Goal: Contribute content

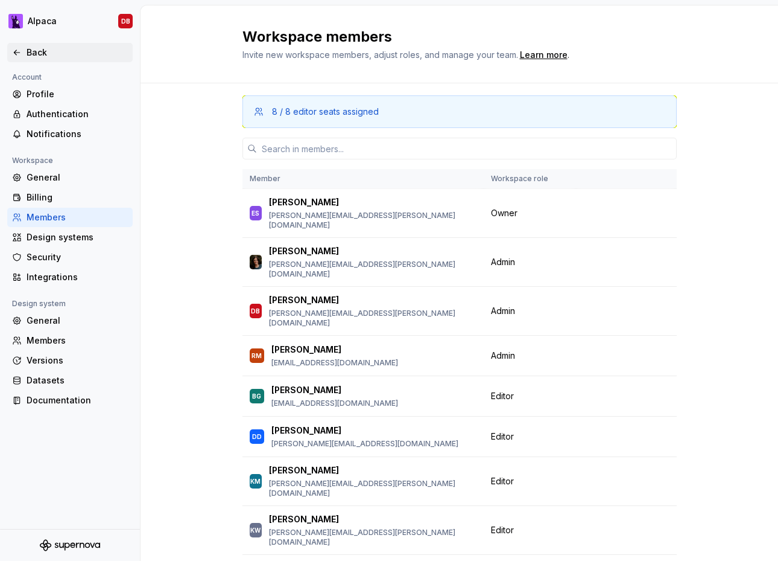
click at [56, 54] on div "Back" at bounding box center [77, 52] width 101 height 12
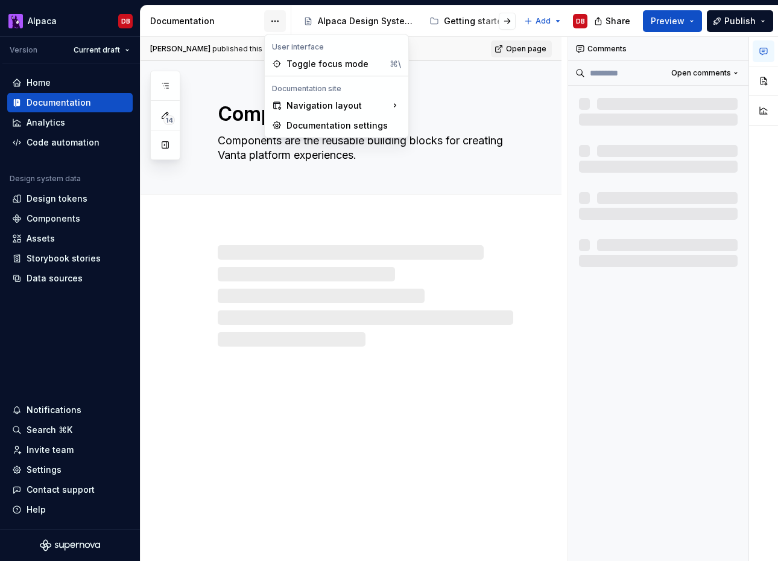
click at [280, 22] on html "Alpaca DB Version Current draft Home Documentation Analytics Code automation De…" at bounding box center [389, 280] width 778 height 561
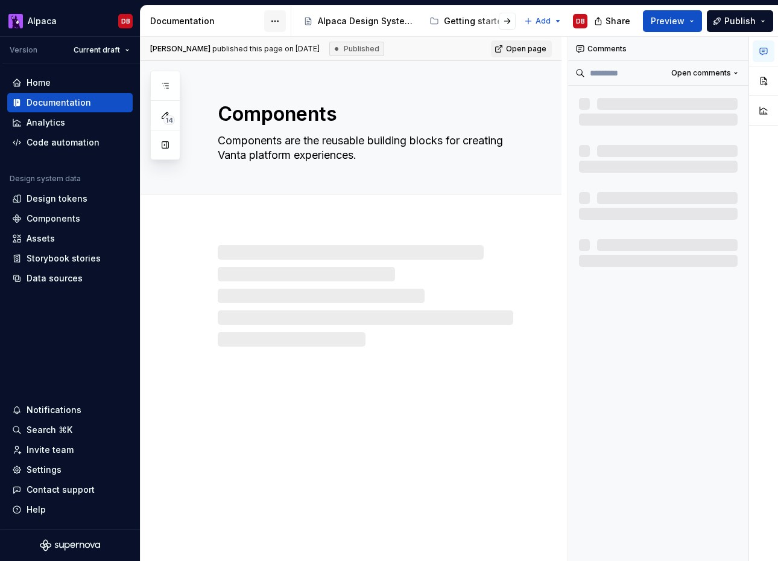
click at [280, 22] on html "Alpaca DB Version Current draft Home Documentation Analytics Code automation De…" at bounding box center [389, 280] width 778 height 561
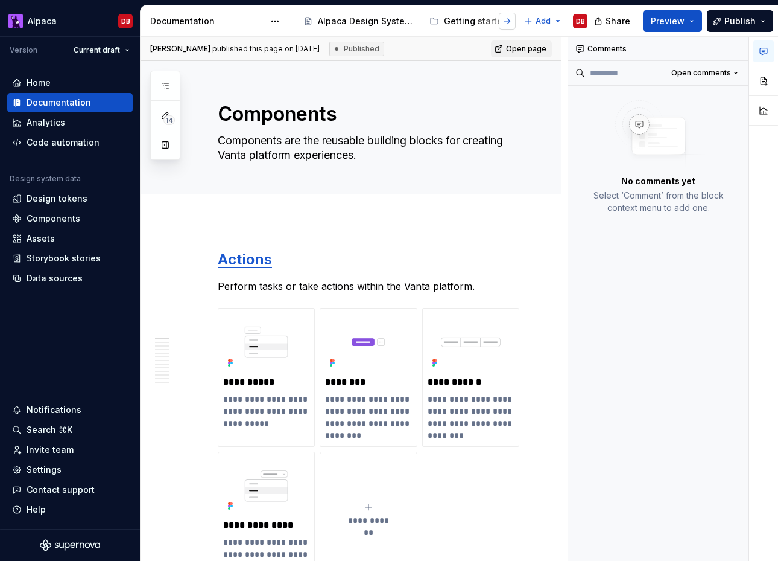
click at [511, 18] on button "button" at bounding box center [507, 21] width 17 height 17
click at [338, 24] on div at bounding box center [319, 21] width 46 height 22
click at [335, 19] on div at bounding box center [319, 21] width 46 height 22
click at [327, 17] on div at bounding box center [319, 21] width 46 height 22
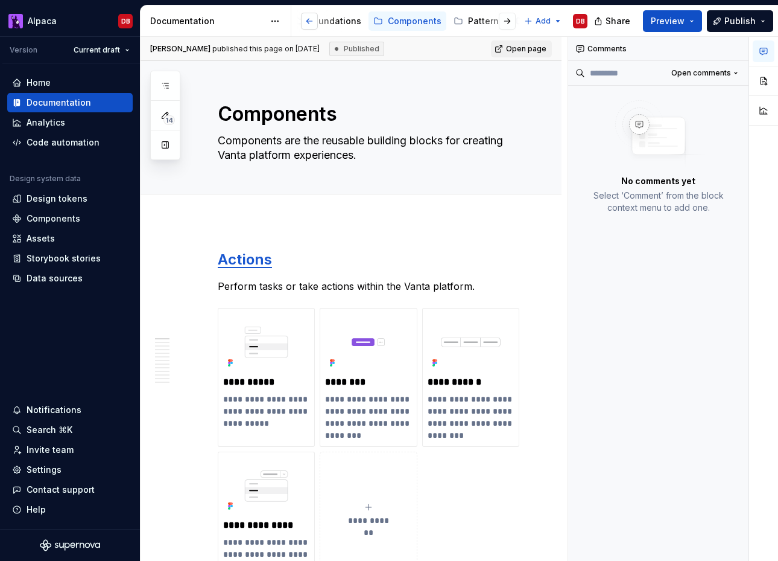
click at [314, 18] on button "button" at bounding box center [309, 21] width 17 height 17
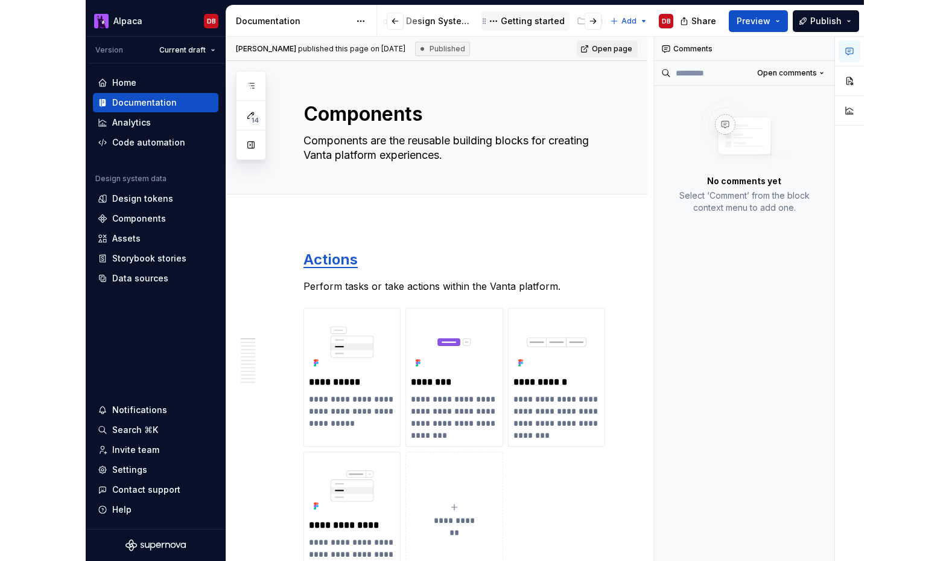
scroll to position [0, 0]
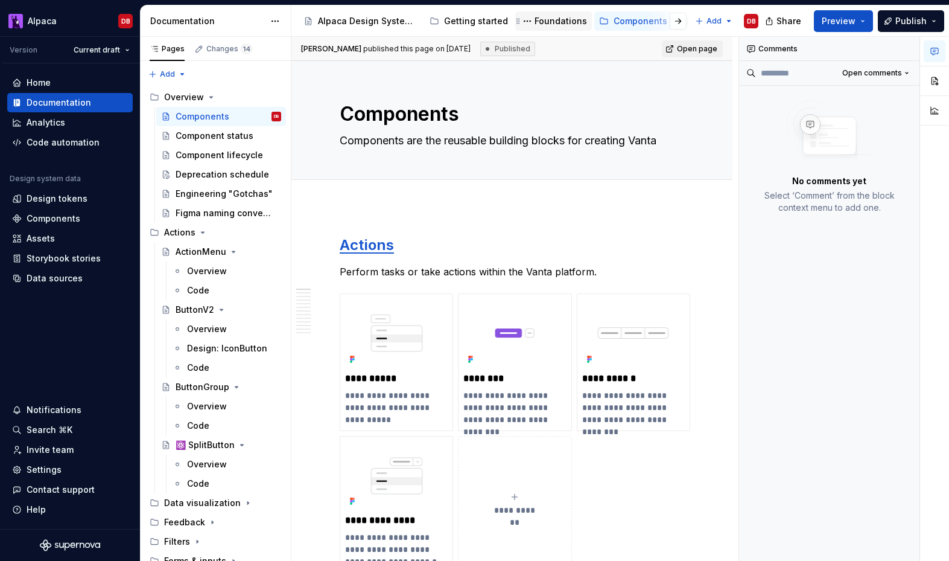
click at [548, 17] on div "Foundations" at bounding box center [561, 21] width 52 height 12
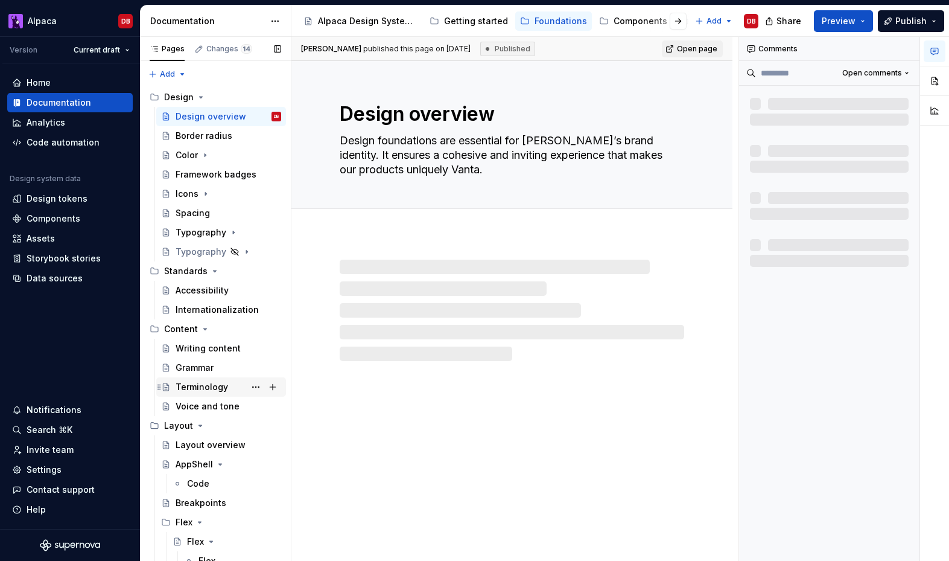
click at [200, 382] on div "Terminology" at bounding box center [202, 387] width 52 height 12
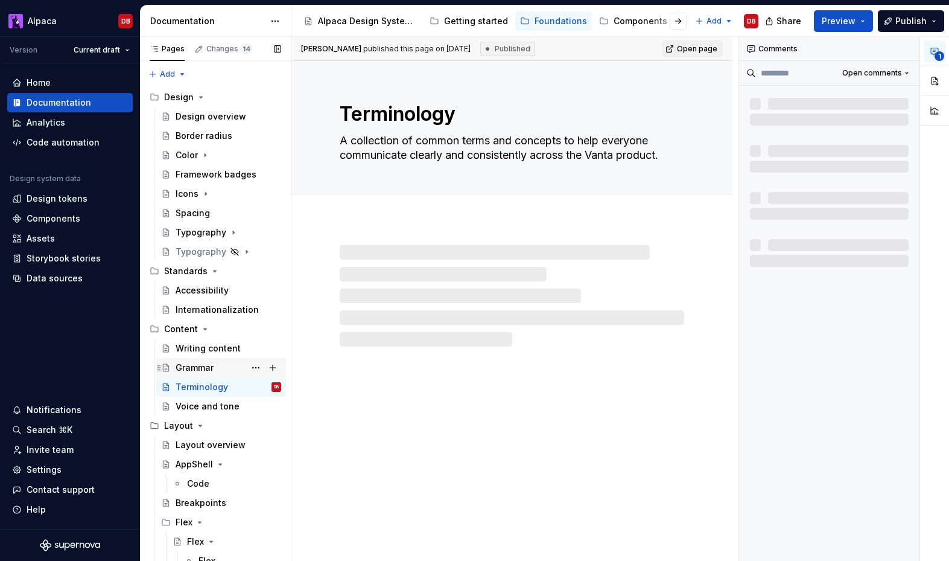
click at [197, 368] on div "Grammar" at bounding box center [195, 367] width 38 height 12
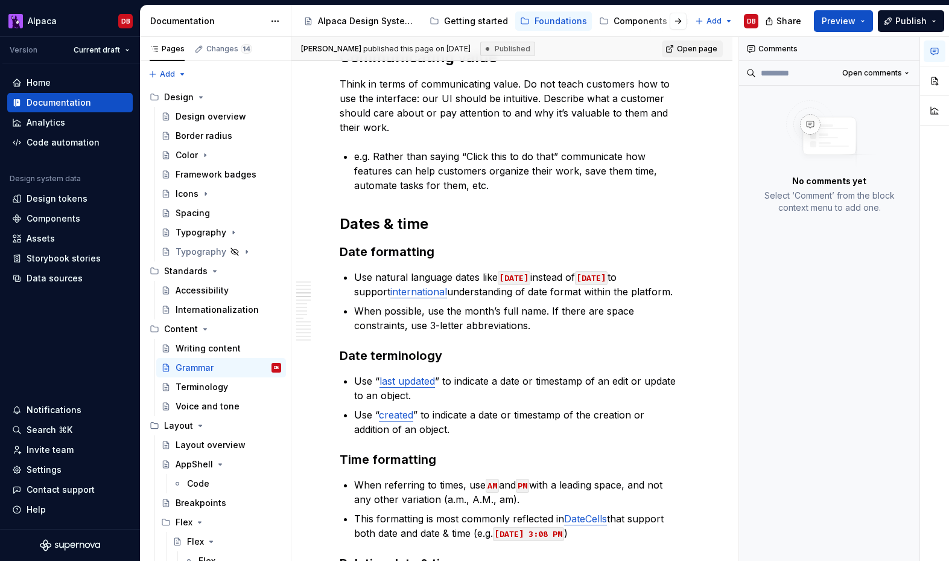
scroll to position [1698, 0]
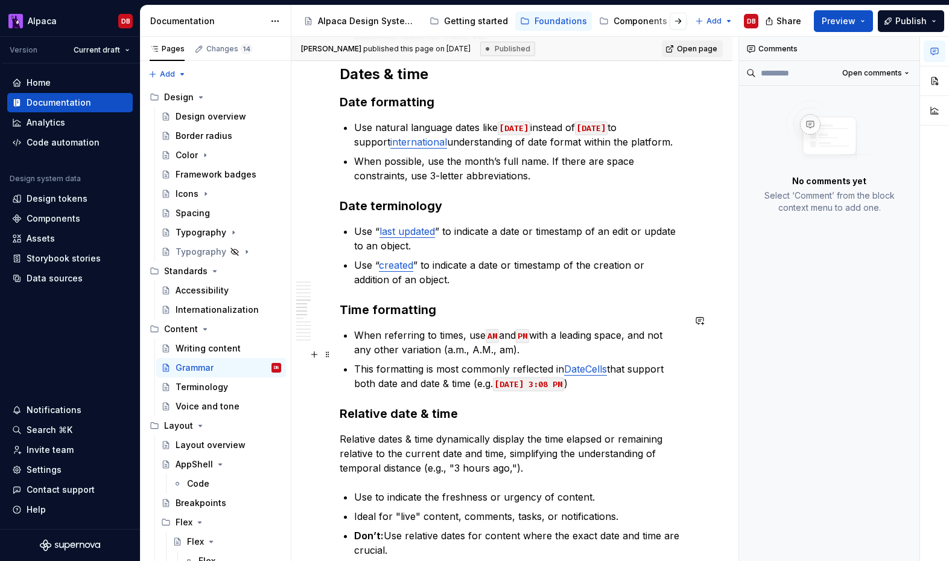
type textarea "*"
click at [556, 377] on code "[DATE] 3:08 PM" at bounding box center [528, 384] width 71 height 14
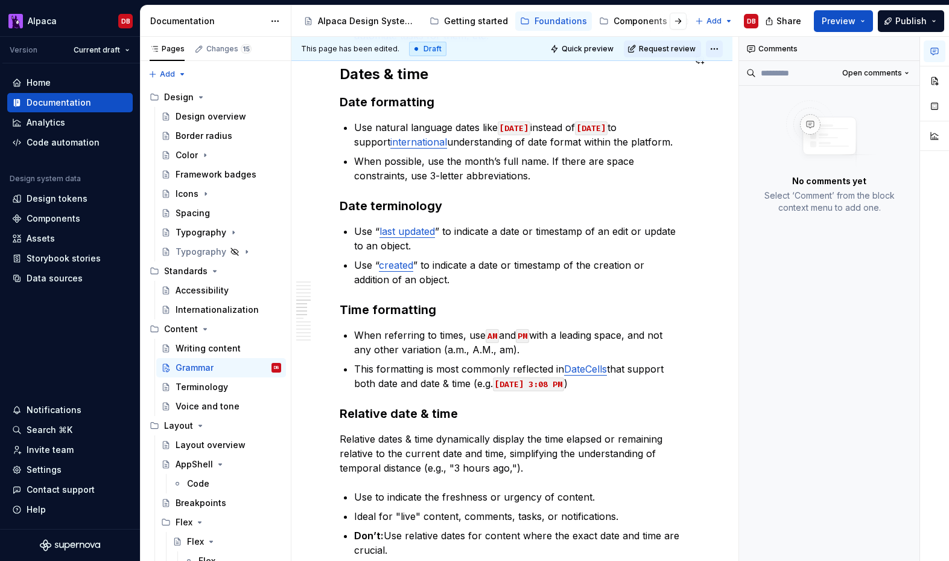
click at [723, 46] on html "Alpaca DB Version Current draft Home Documentation Analytics Code automation De…" at bounding box center [474, 280] width 949 height 561
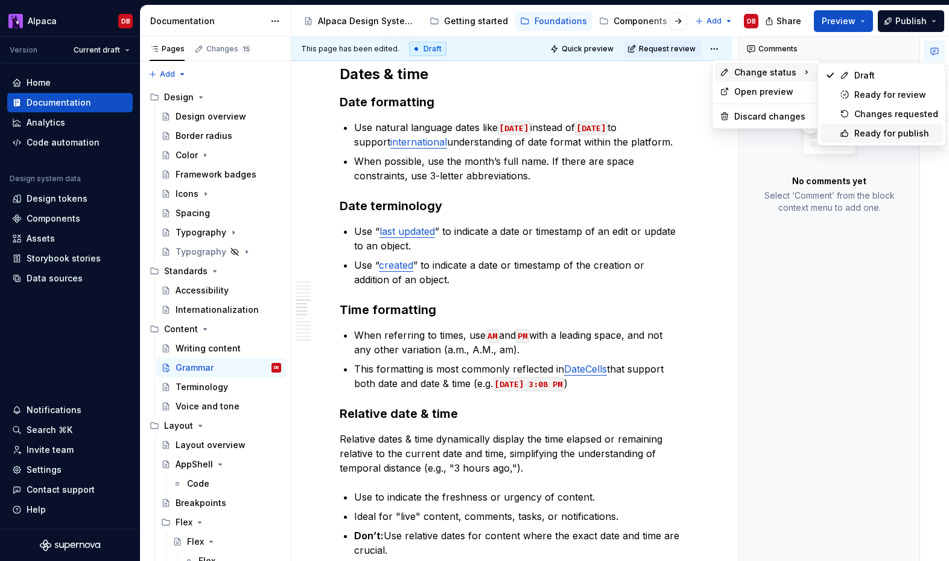
click at [778, 129] on icon at bounding box center [845, 134] width 10 height 10
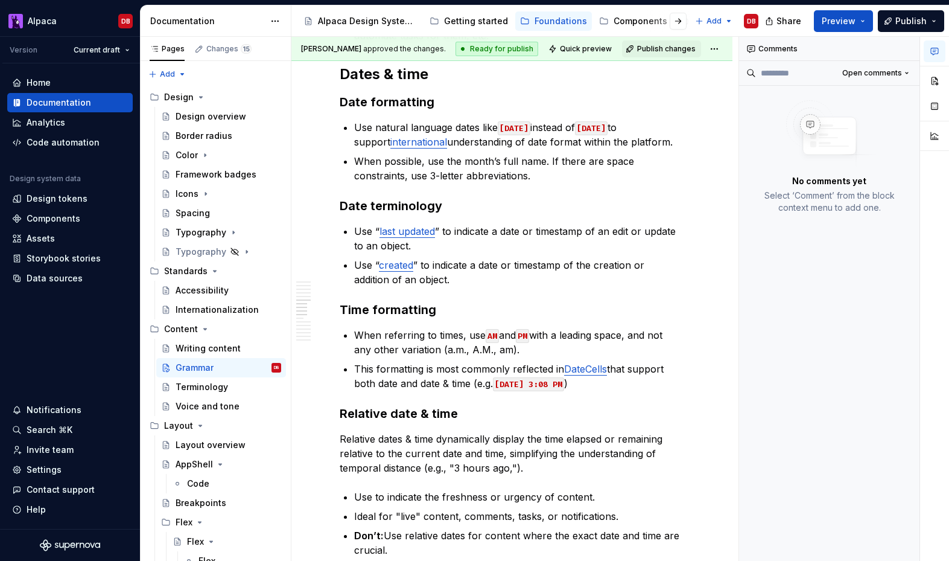
scroll to position [1448, 0]
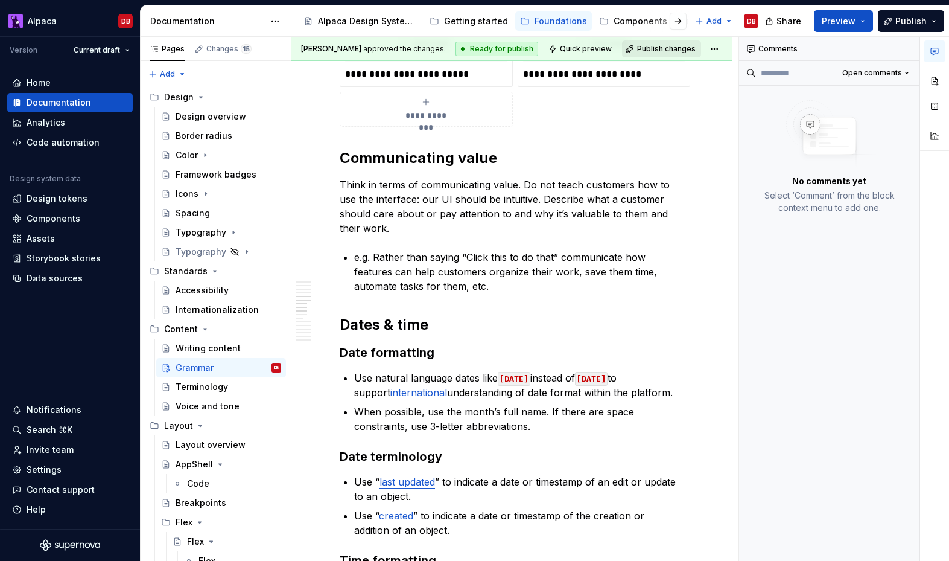
click at [666, 53] on span "Publish changes" at bounding box center [666, 49] width 59 height 10
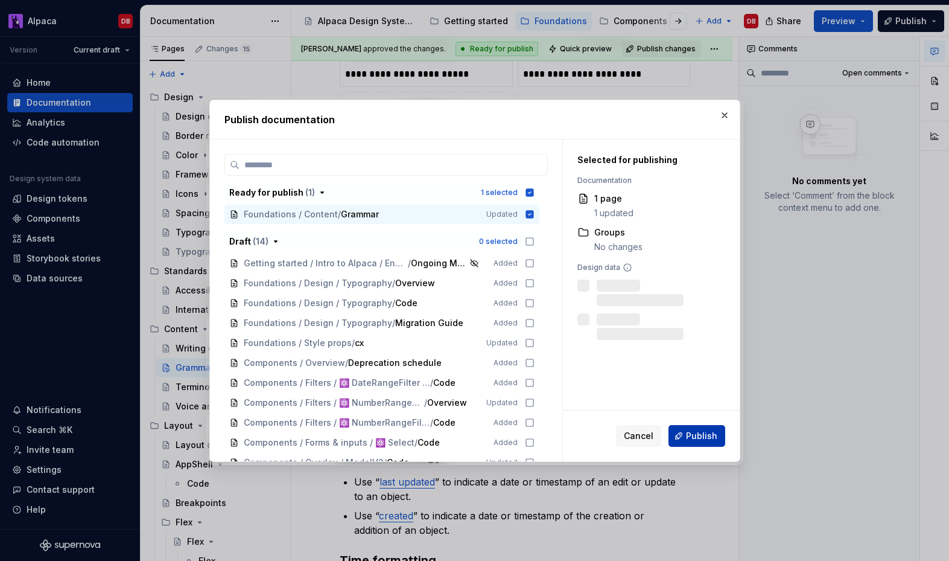
click at [702, 431] on span "Publish" at bounding box center [701, 436] width 31 height 12
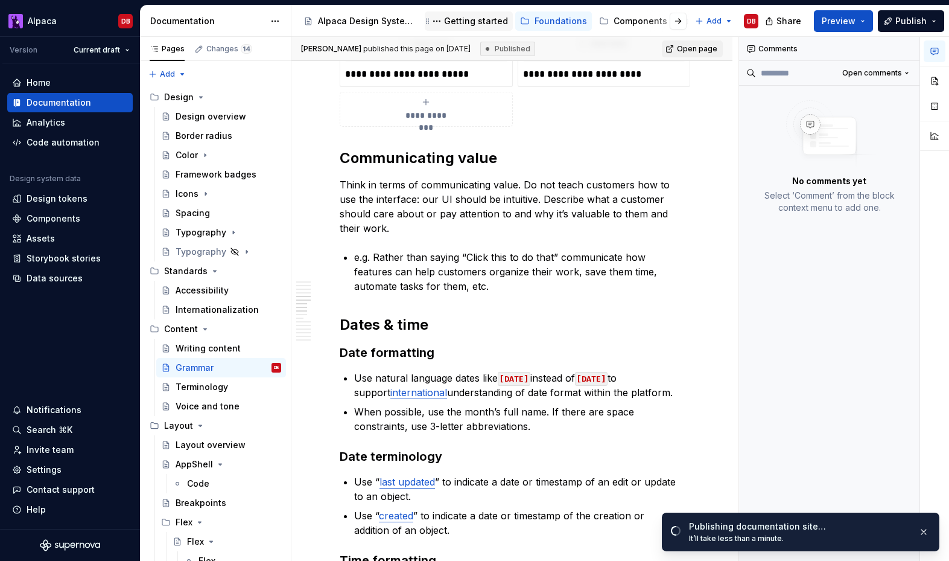
type textarea "*"
